Goal: Information Seeking & Learning: Learn about a topic

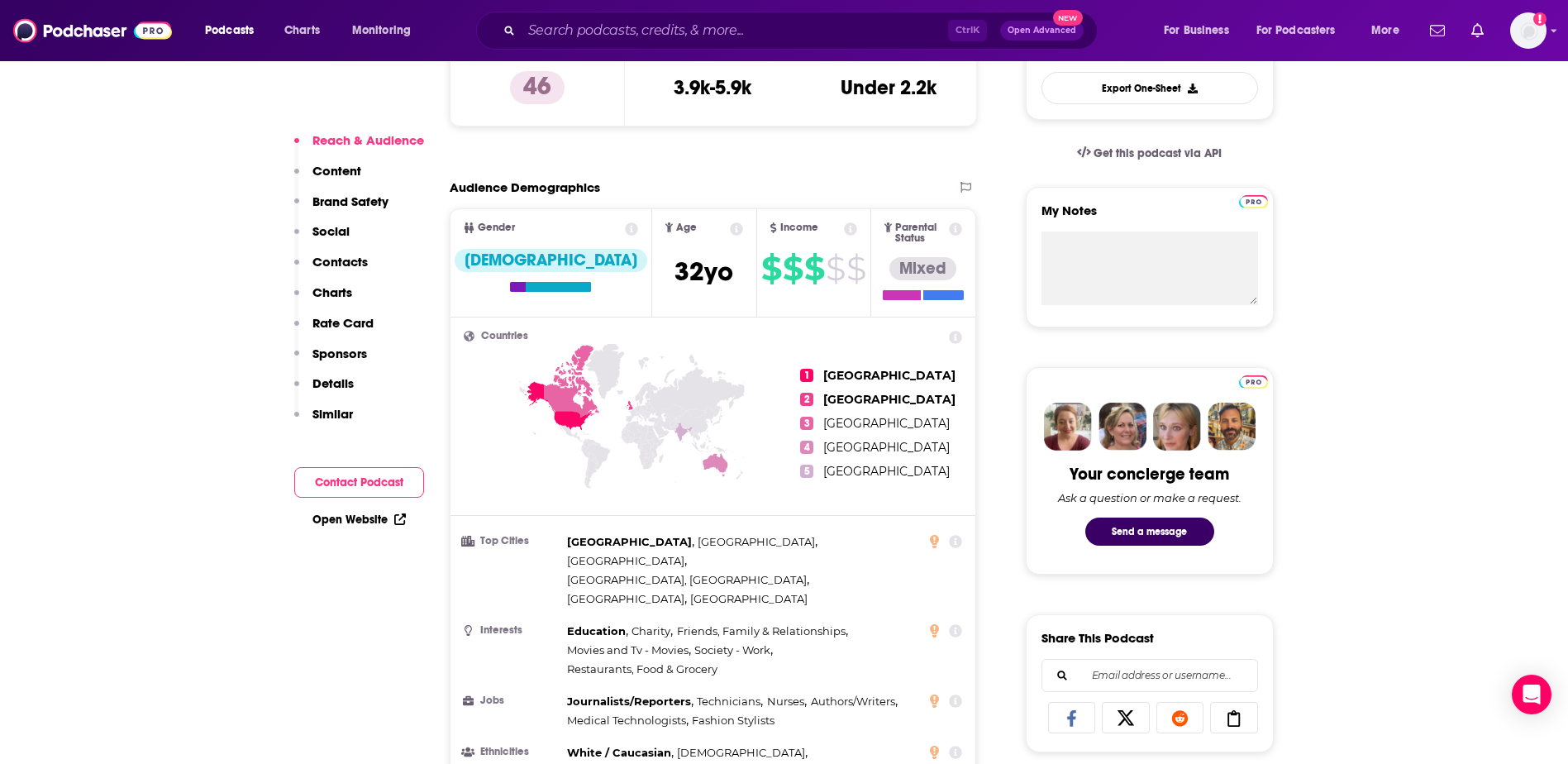
scroll to position [545, 0]
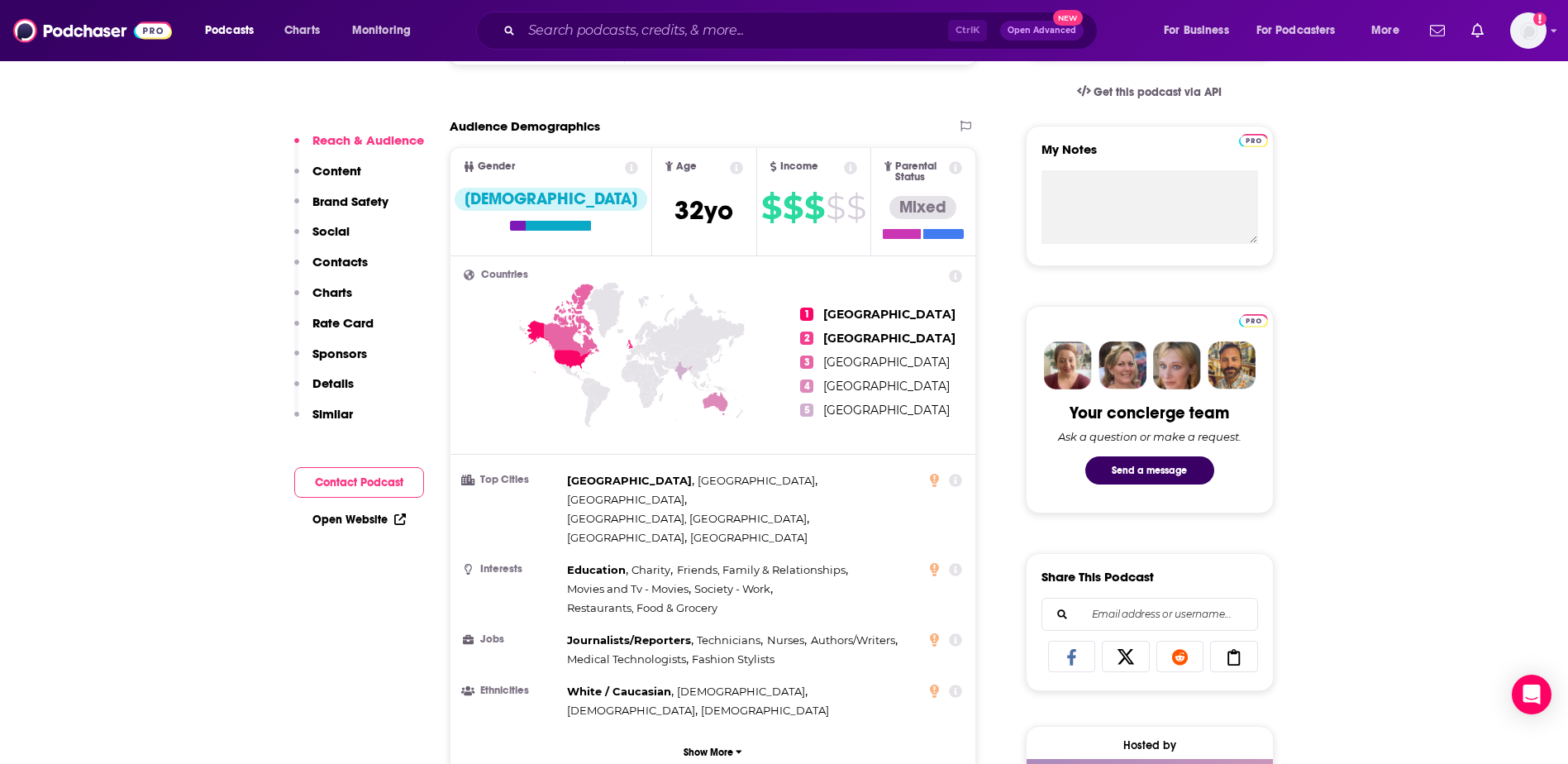
click at [734, 737] on button "Show More" at bounding box center [713, 753] width 499 height 30
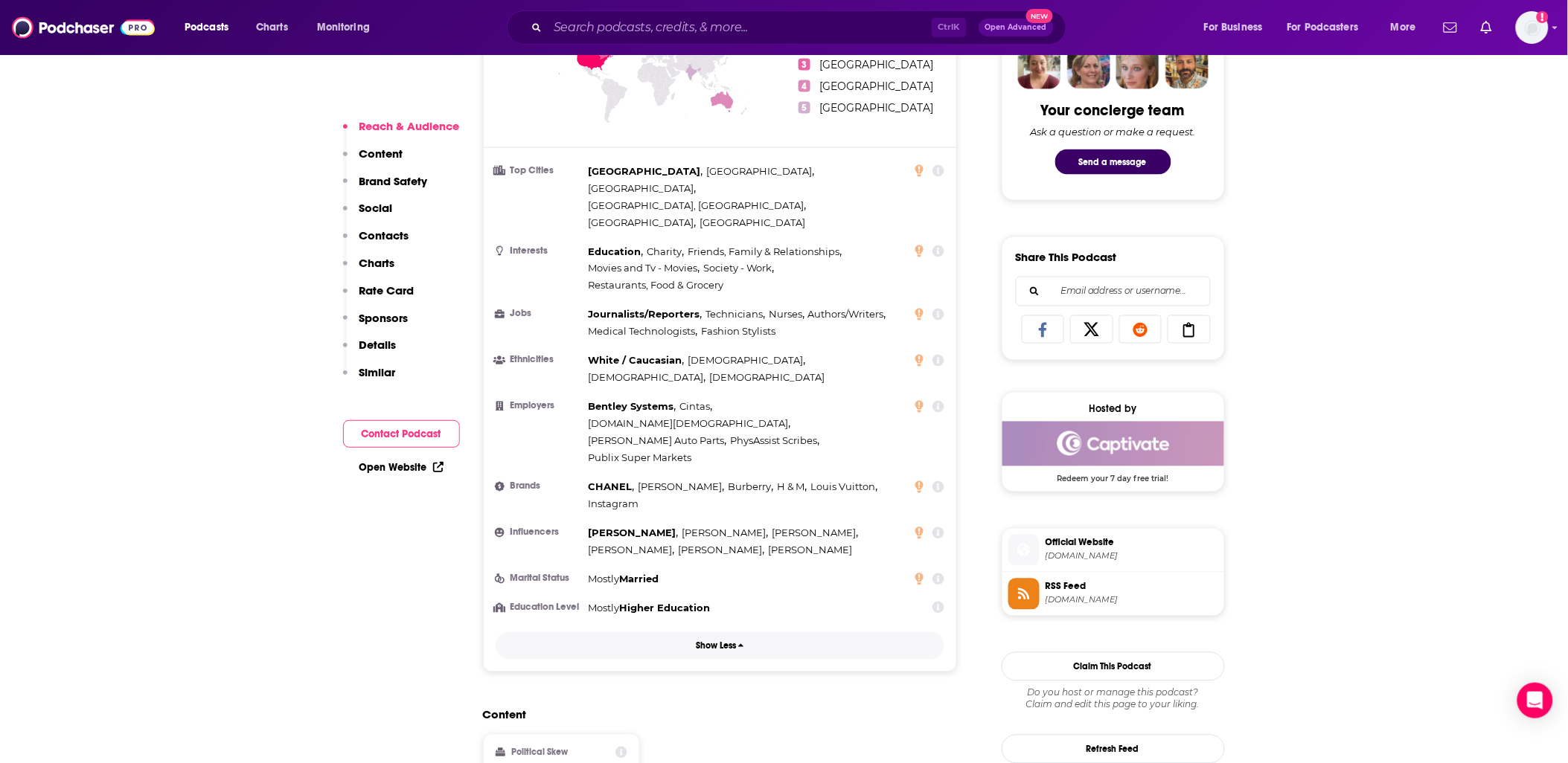
scroll to position [668, 0]
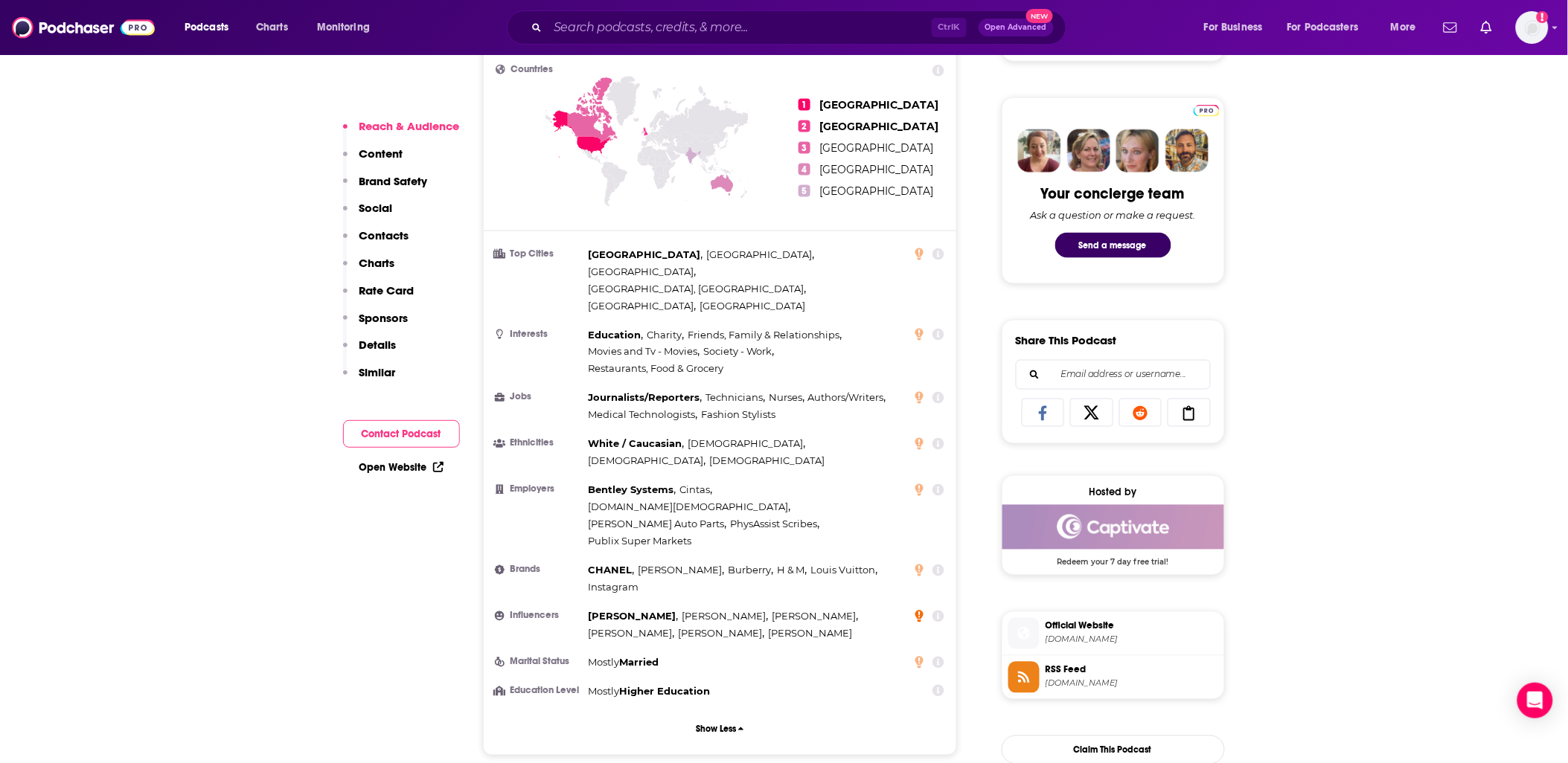
click at [921, 611] on icon at bounding box center [919, 617] width 9 height 12
click at [933, 611] on icon at bounding box center [938, 617] width 12 height 12
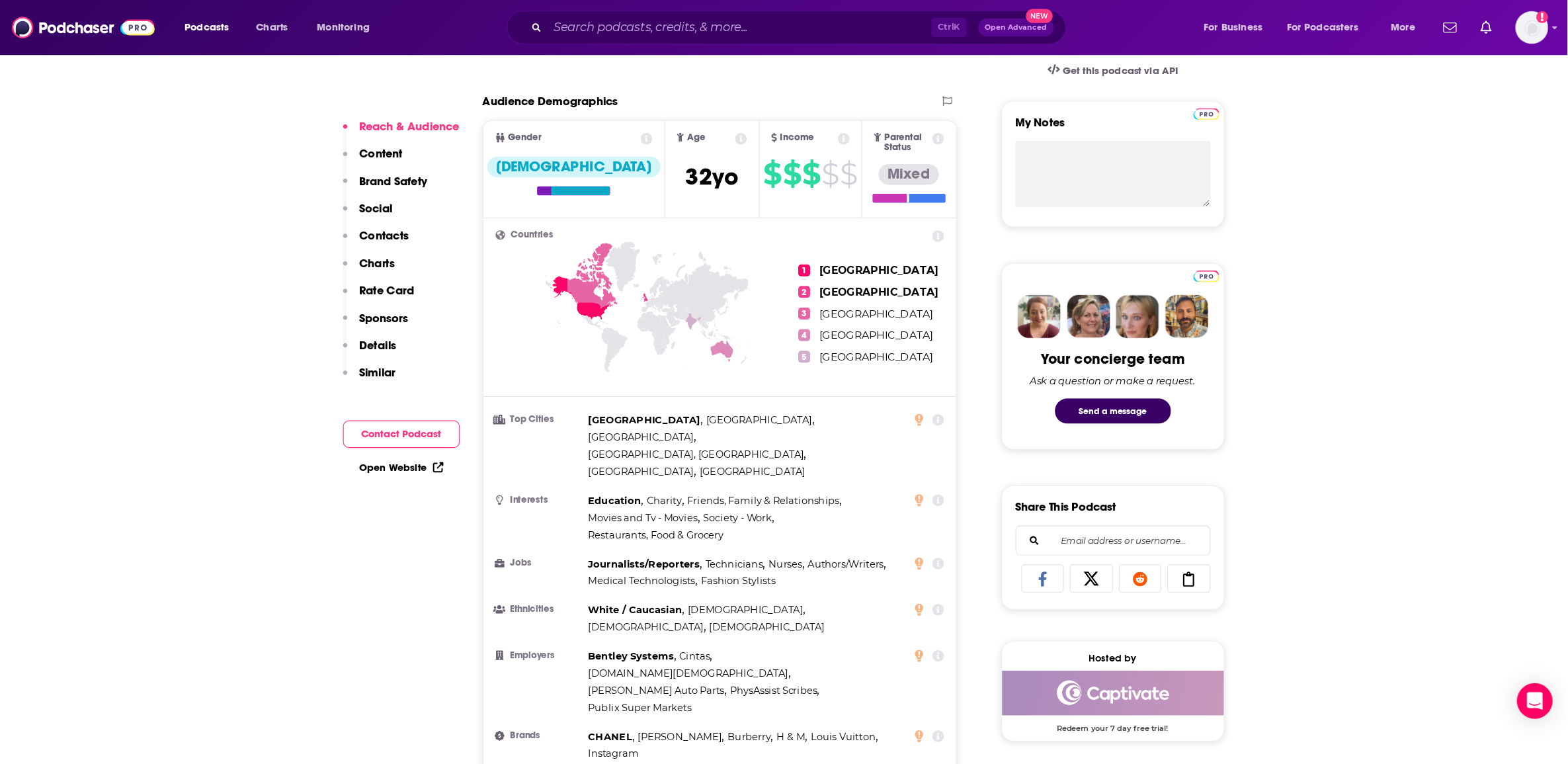
scroll to position [447, 0]
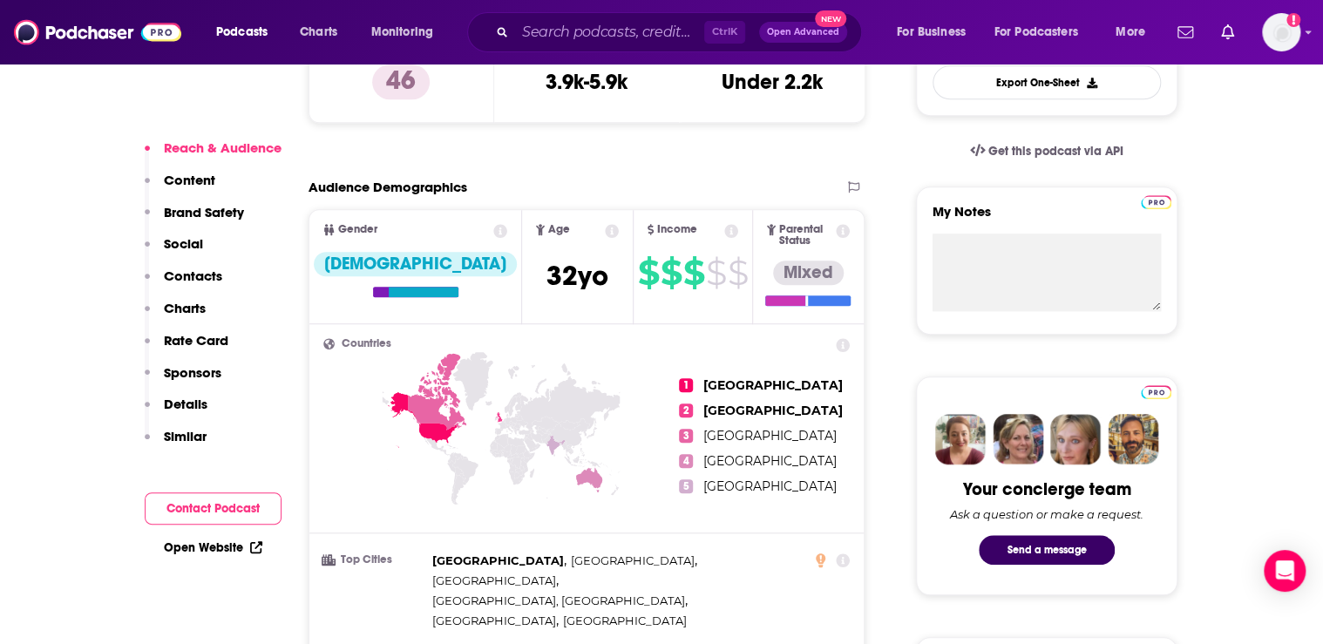
scroll to position [590, 0]
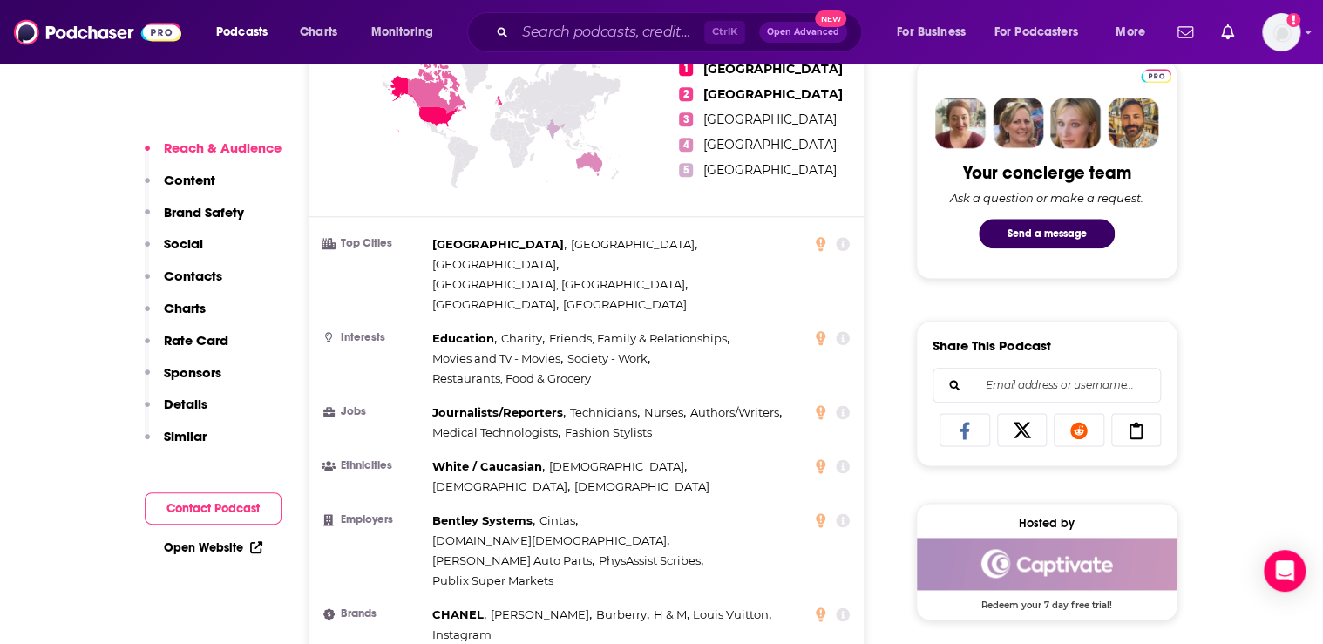
scroll to position [906, 0]
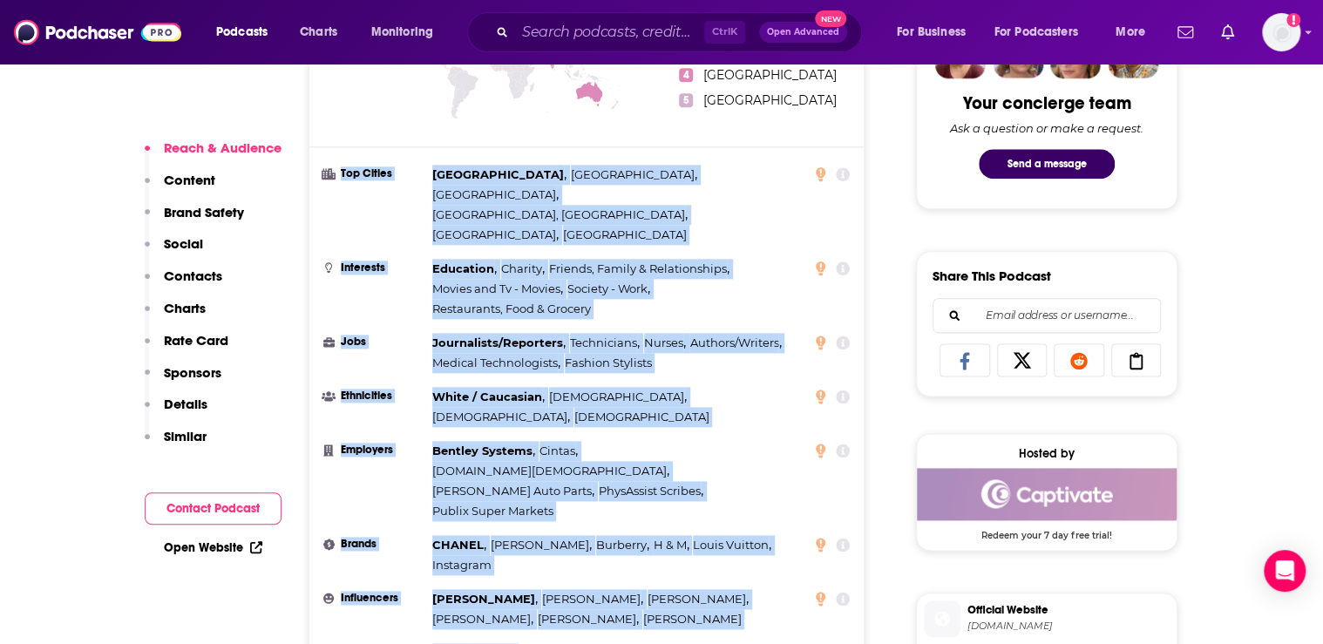
drag, startPoint x: 299, startPoint y: 151, endPoint x: 759, endPoint y: 557, distance: 613.8
copy ul "Top Cities [GEOGRAPHIC_DATA] , [GEOGRAPHIC_DATA] , [GEOGRAPHIC_DATA] , [GEOGRAP…"
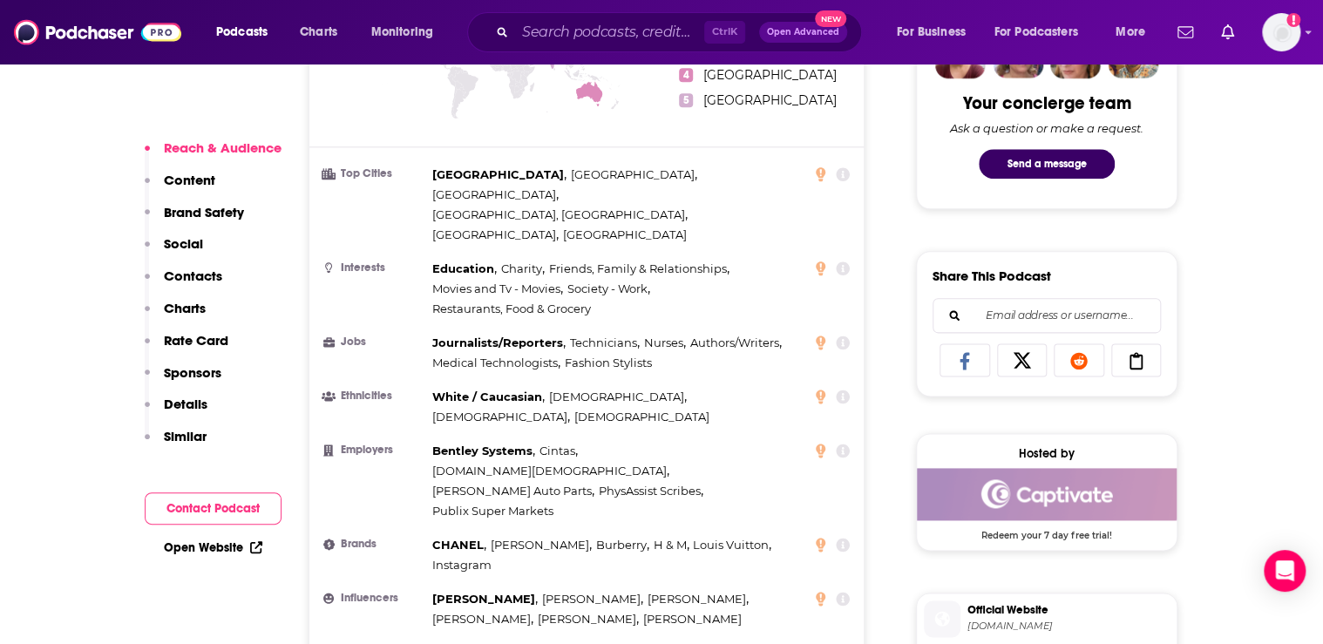
click at [843, 592] on icon at bounding box center [843, 599] width 14 height 14
drag, startPoint x: 640, startPoint y: 274, endPoint x: 666, endPoint y: 277, distance: 26.4
click at [843, 592] on icon at bounding box center [843, 599] width 14 height 14
click at [844, 592] on icon at bounding box center [843, 599] width 14 height 14
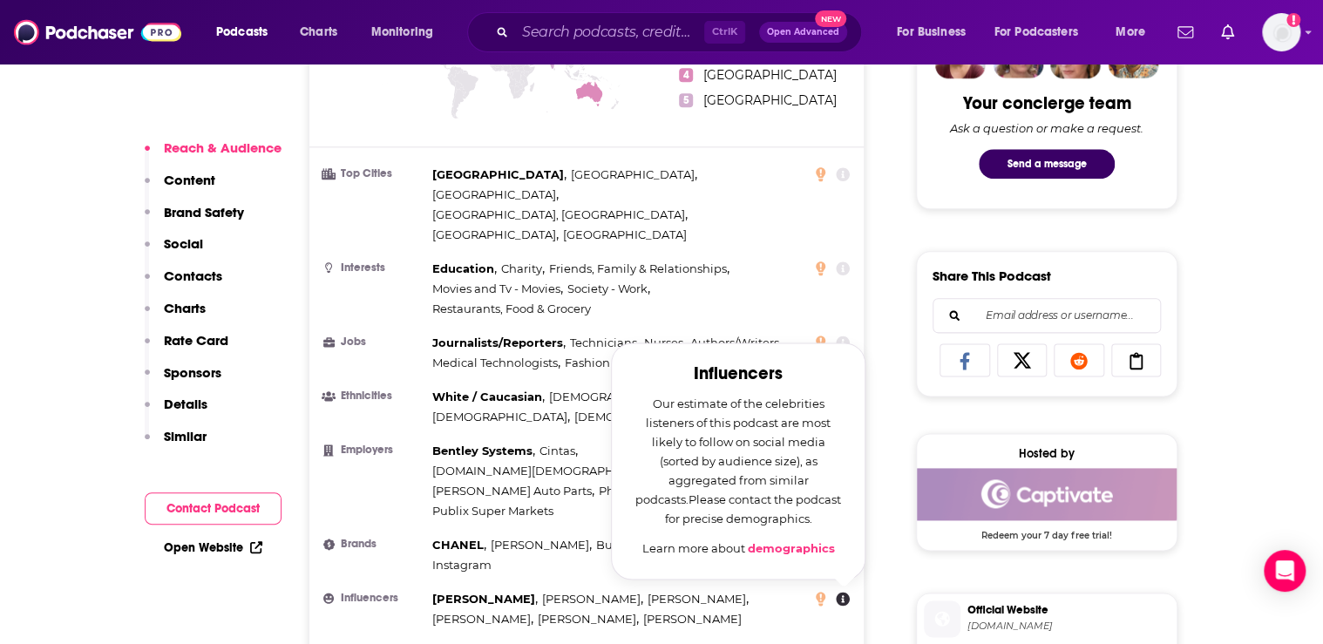
drag, startPoint x: 812, startPoint y: 411, endPoint x: 662, endPoint y: 261, distance: 213.2
click at [656, 364] on div "Influencers Our estimate of the celebrities listeners of this podcast are most …" at bounding box center [738, 460] width 211 height 193
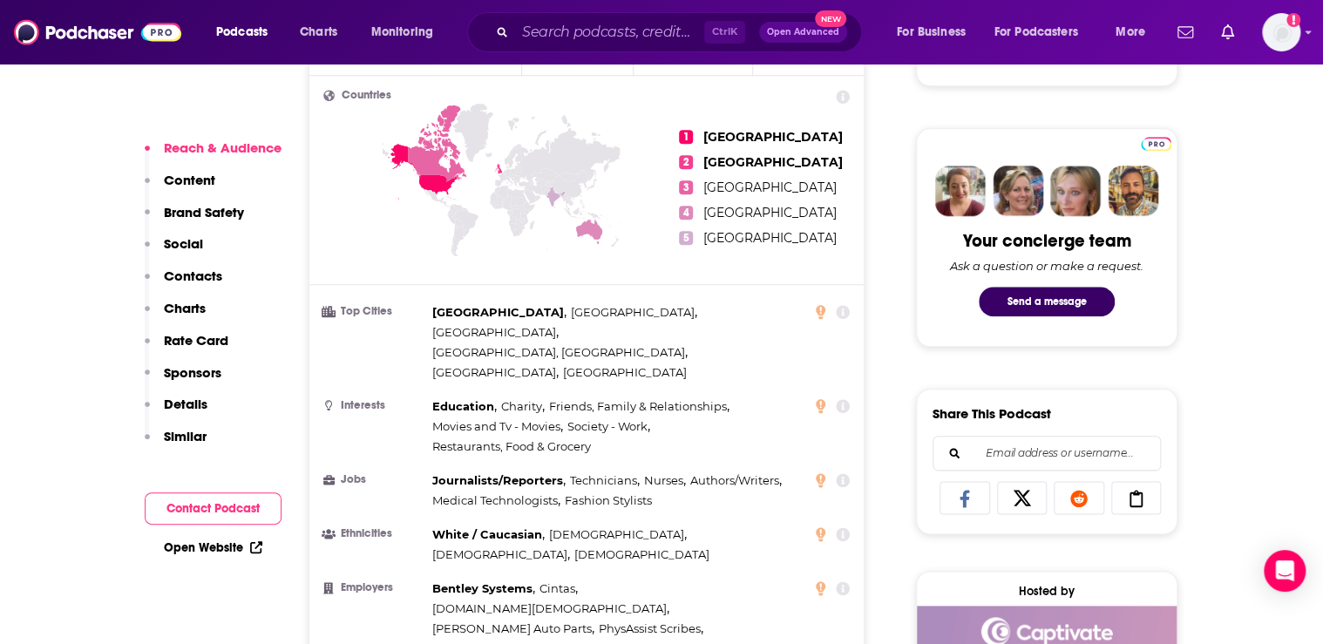
scroll to position [767, 0]
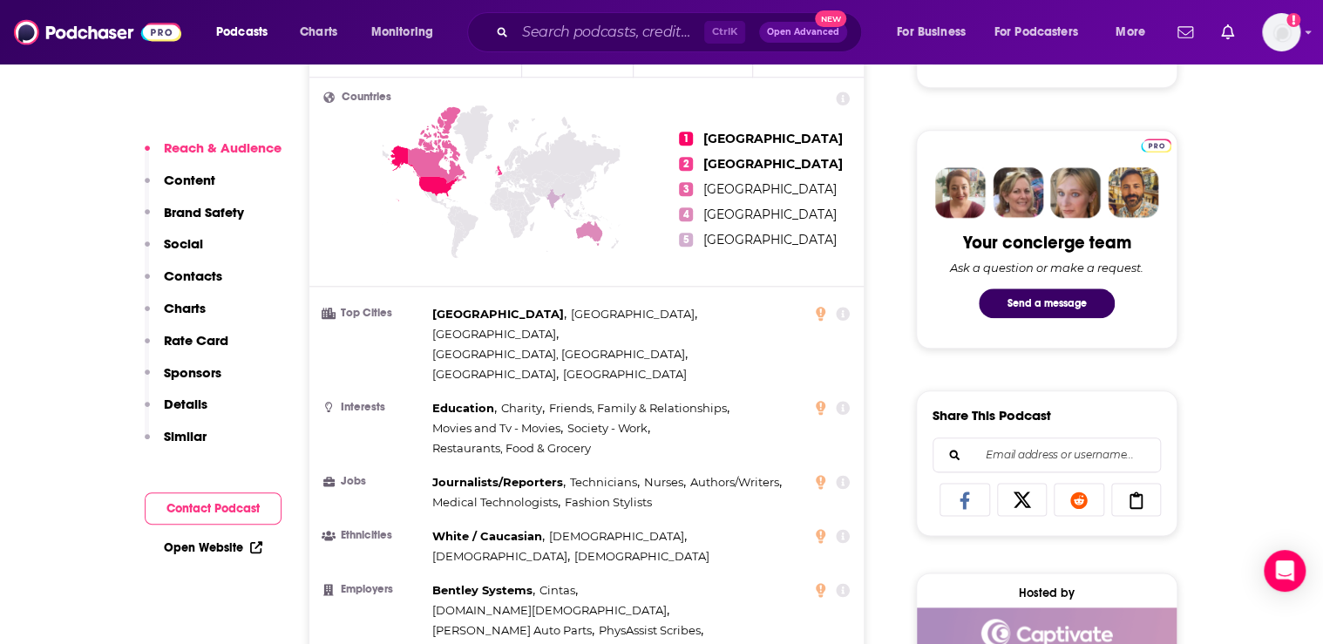
click at [839, 307] on icon at bounding box center [843, 314] width 14 height 14
